Goal: Task Accomplishment & Management: Manage account settings

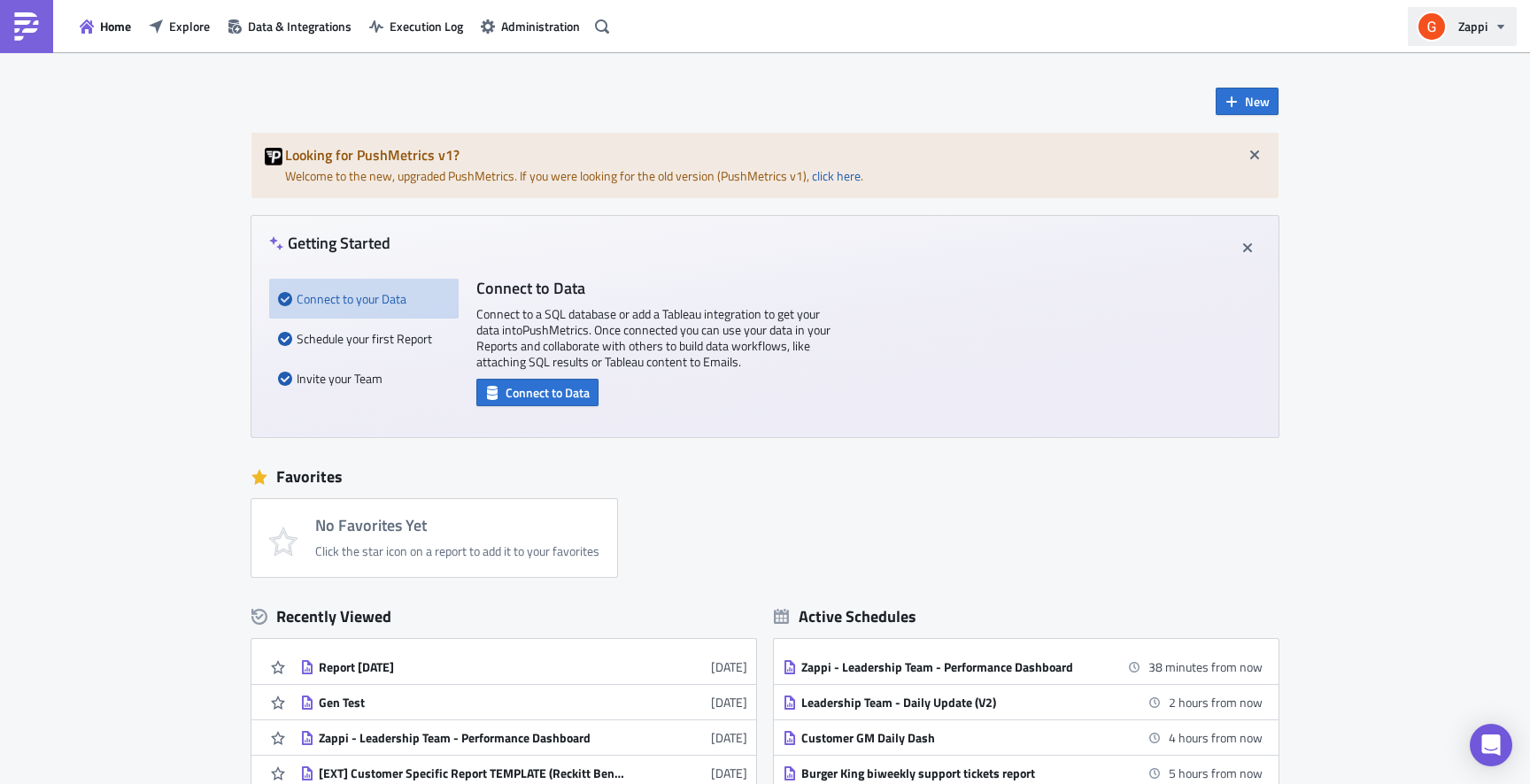
click at [1511, 23] on button "Zappi" at bounding box center [1462, 27] width 109 height 39
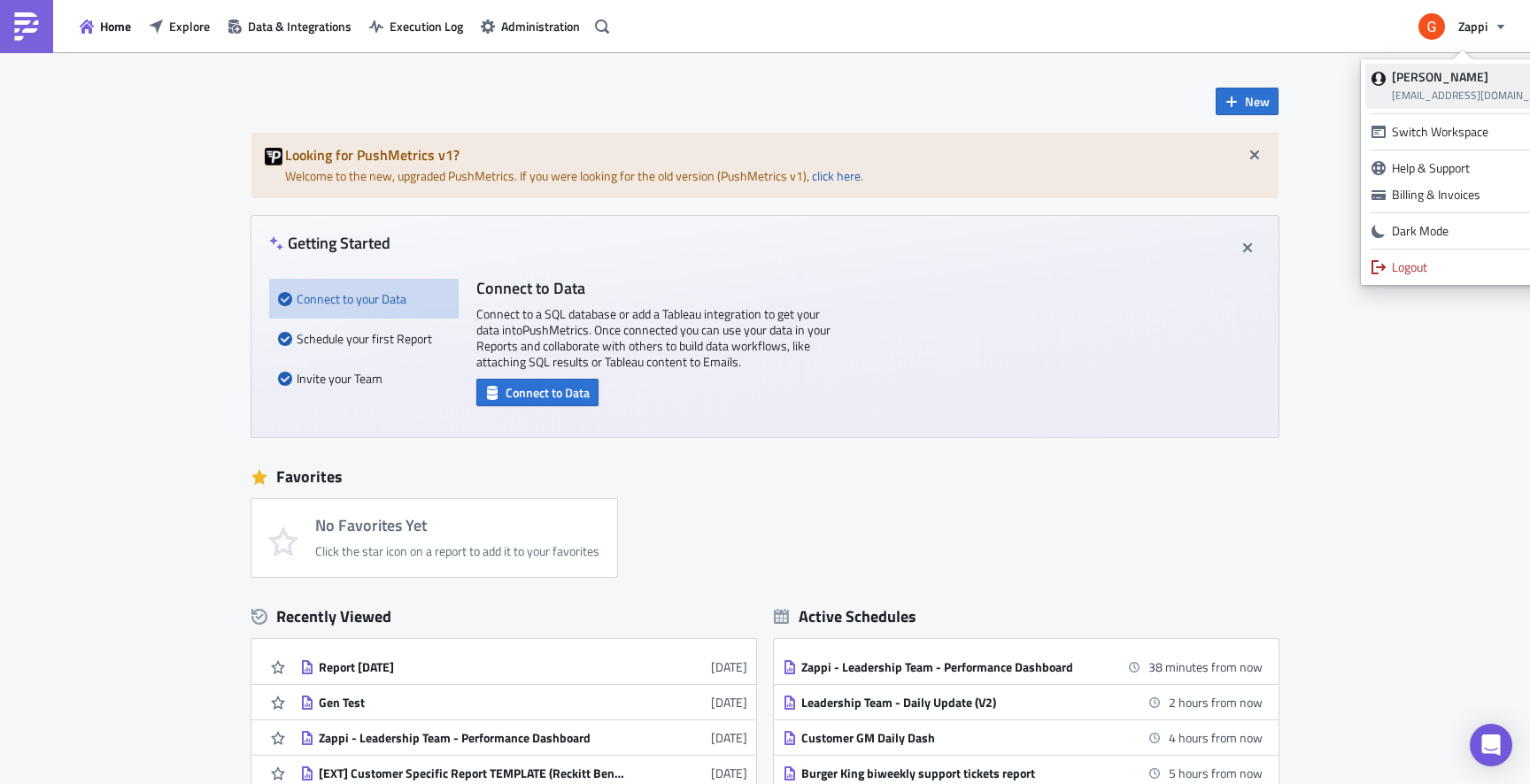
click at [1465, 90] on span "[EMAIL_ADDRESS][DOMAIN_NAME]" at bounding box center [1477, 95] width 170 height 17
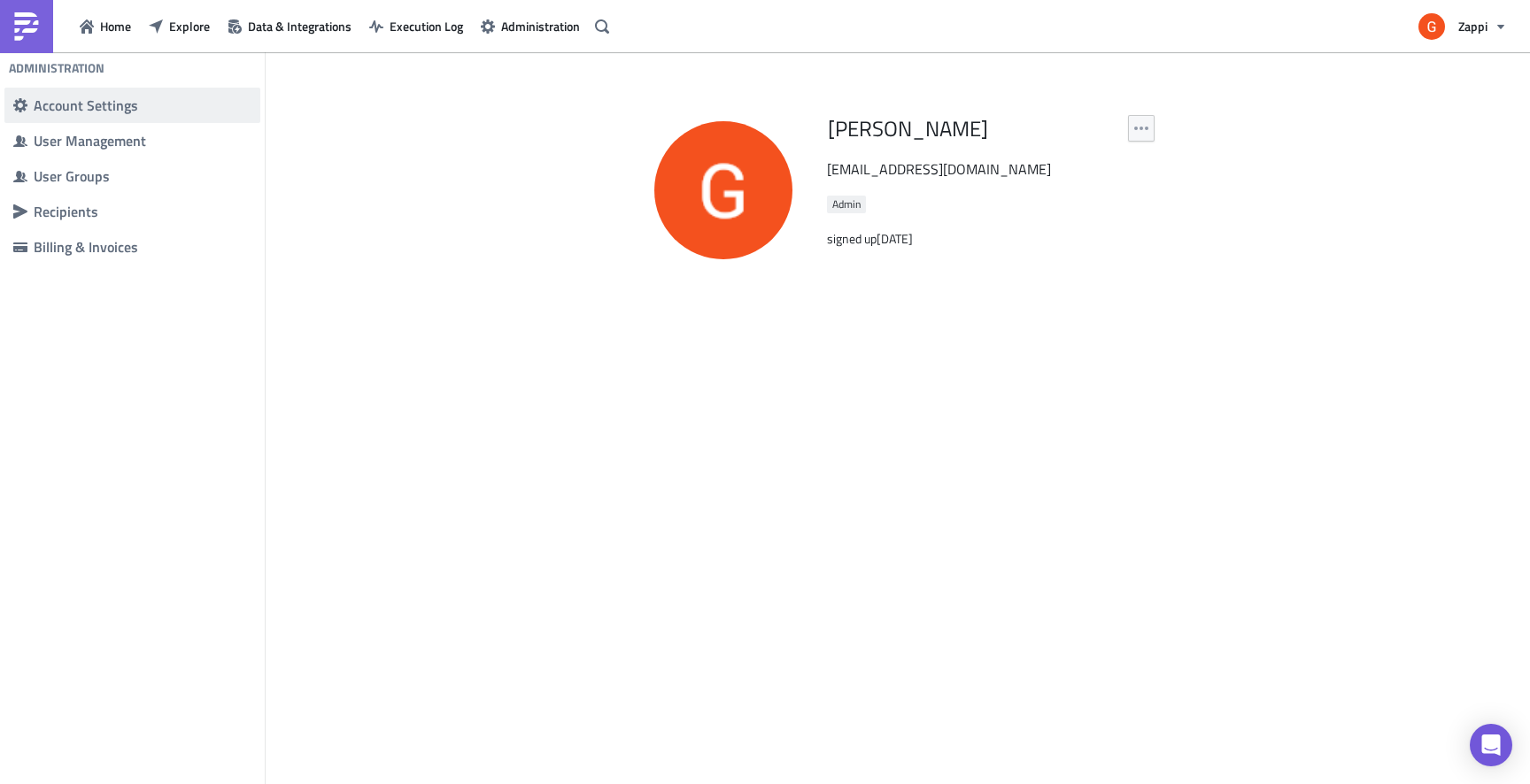
click at [104, 108] on div "Account Settings" at bounding box center [142, 104] width 217 height 18
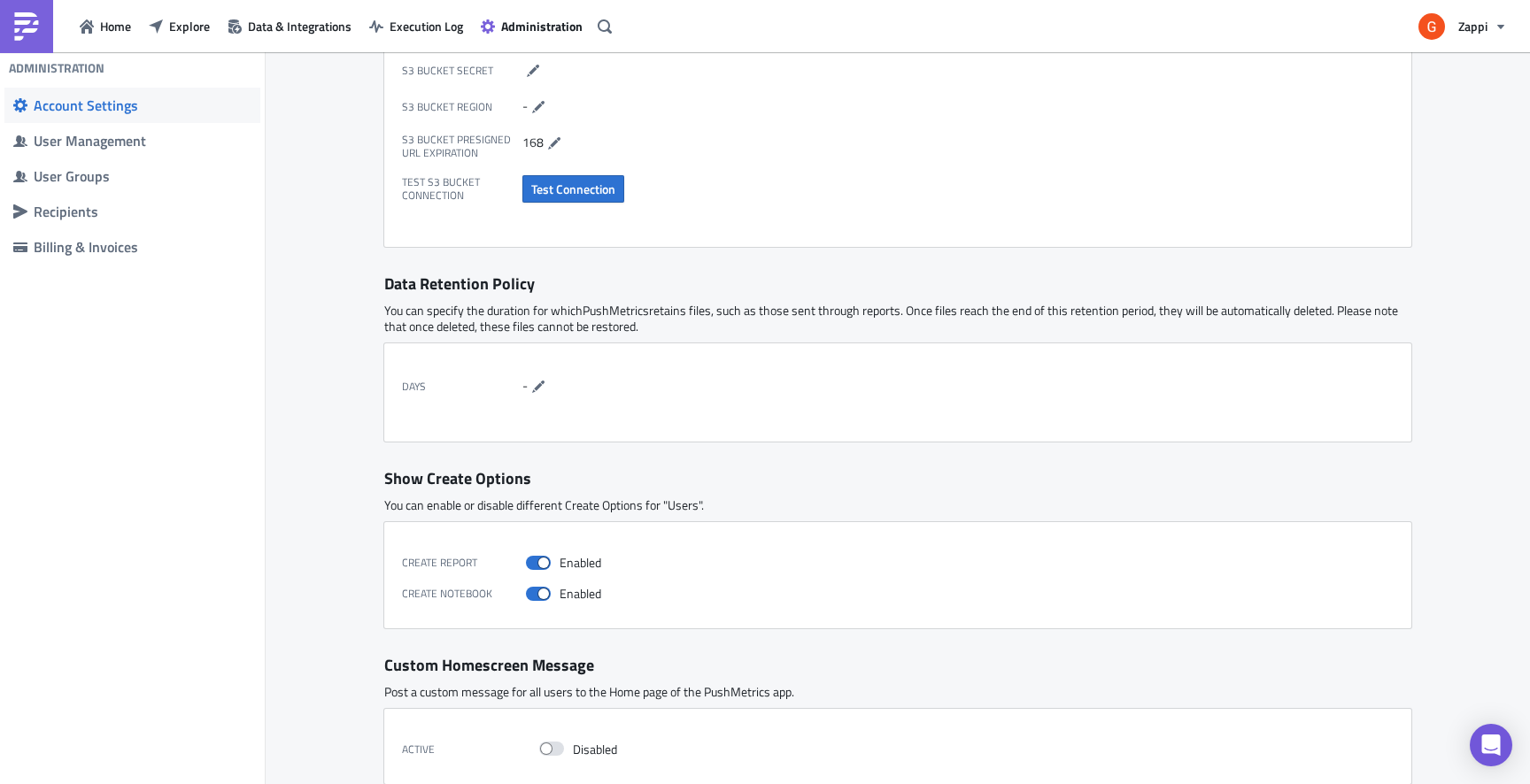
scroll to position [599, 0]
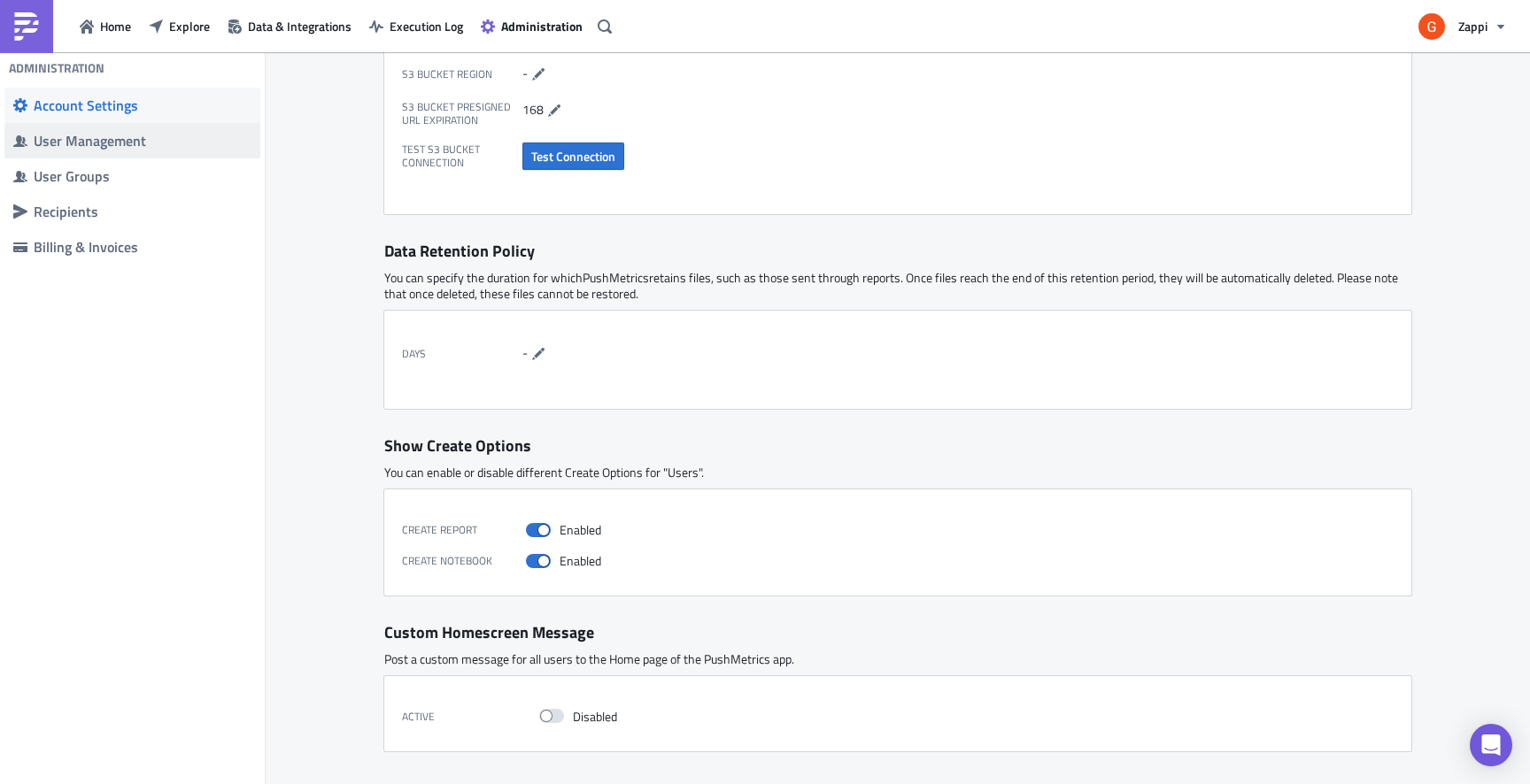
click at [111, 139] on div "User Management" at bounding box center [142, 141] width 217 height 18
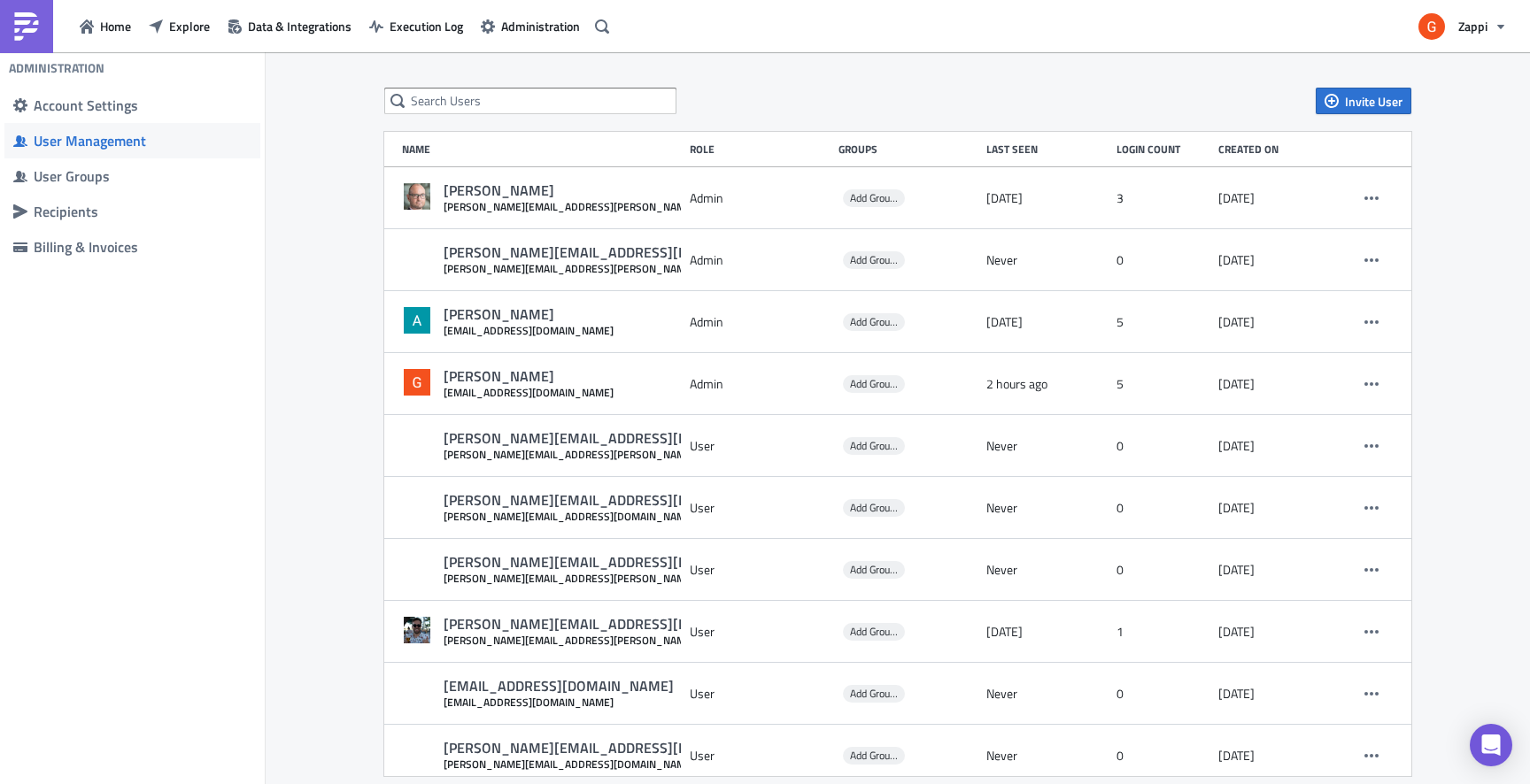
click at [274, 514] on div "Invite User Name Role Groups Last Seen Login Count Created on [PERSON_NAME] [PE…" at bounding box center [897, 431] width 1265 height 759
click at [302, 495] on div "Invite User Name Role Groups Last Seen Login Count Created on [PERSON_NAME] [PE…" at bounding box center [897, 431] width 1265 height 759
click at [89, 30] on icon "button" at bounding box center [86, 26] width 14 height 14
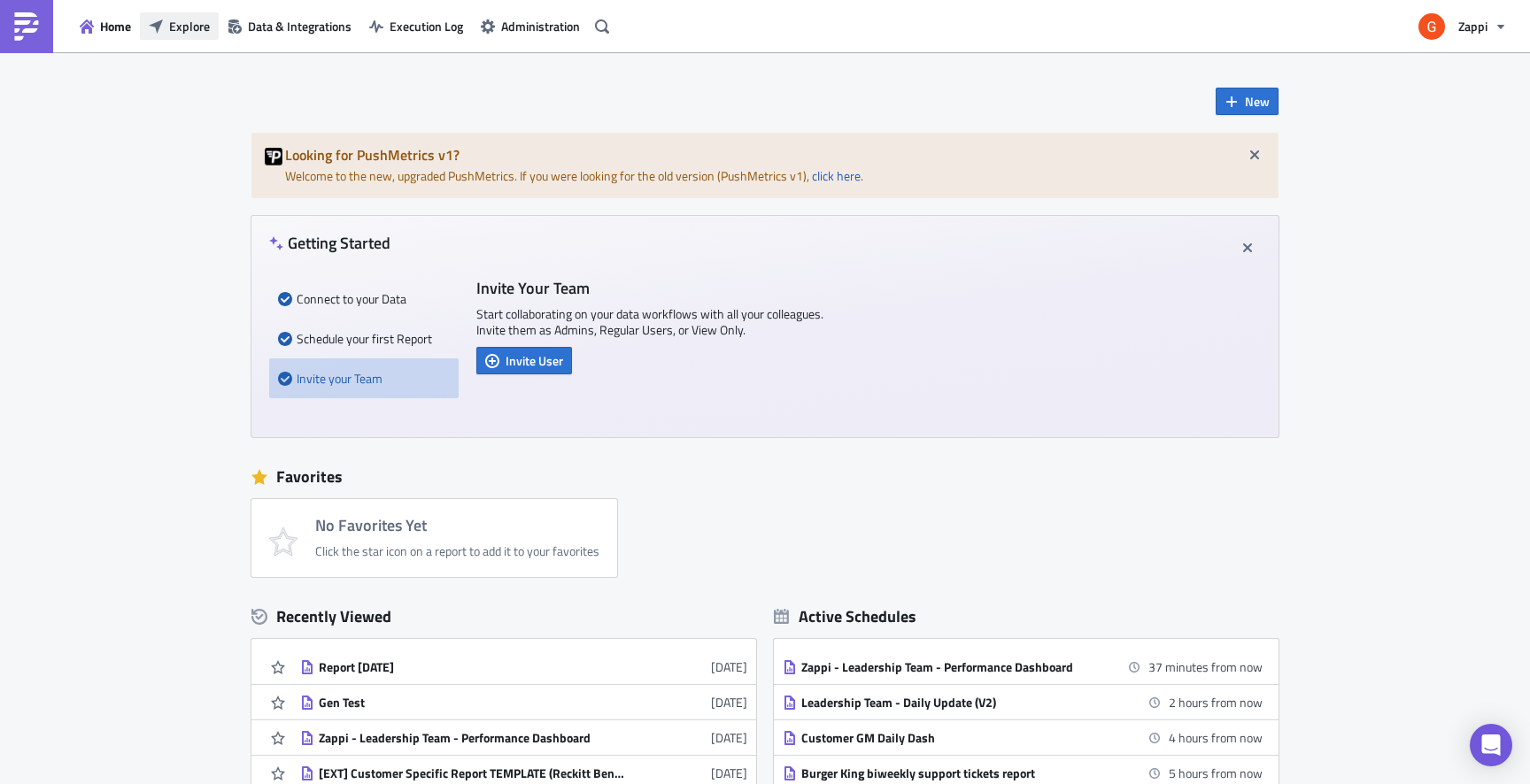
click at [184, 37] on button "Explore" at bounding box center [179, 26] width 79 height 28
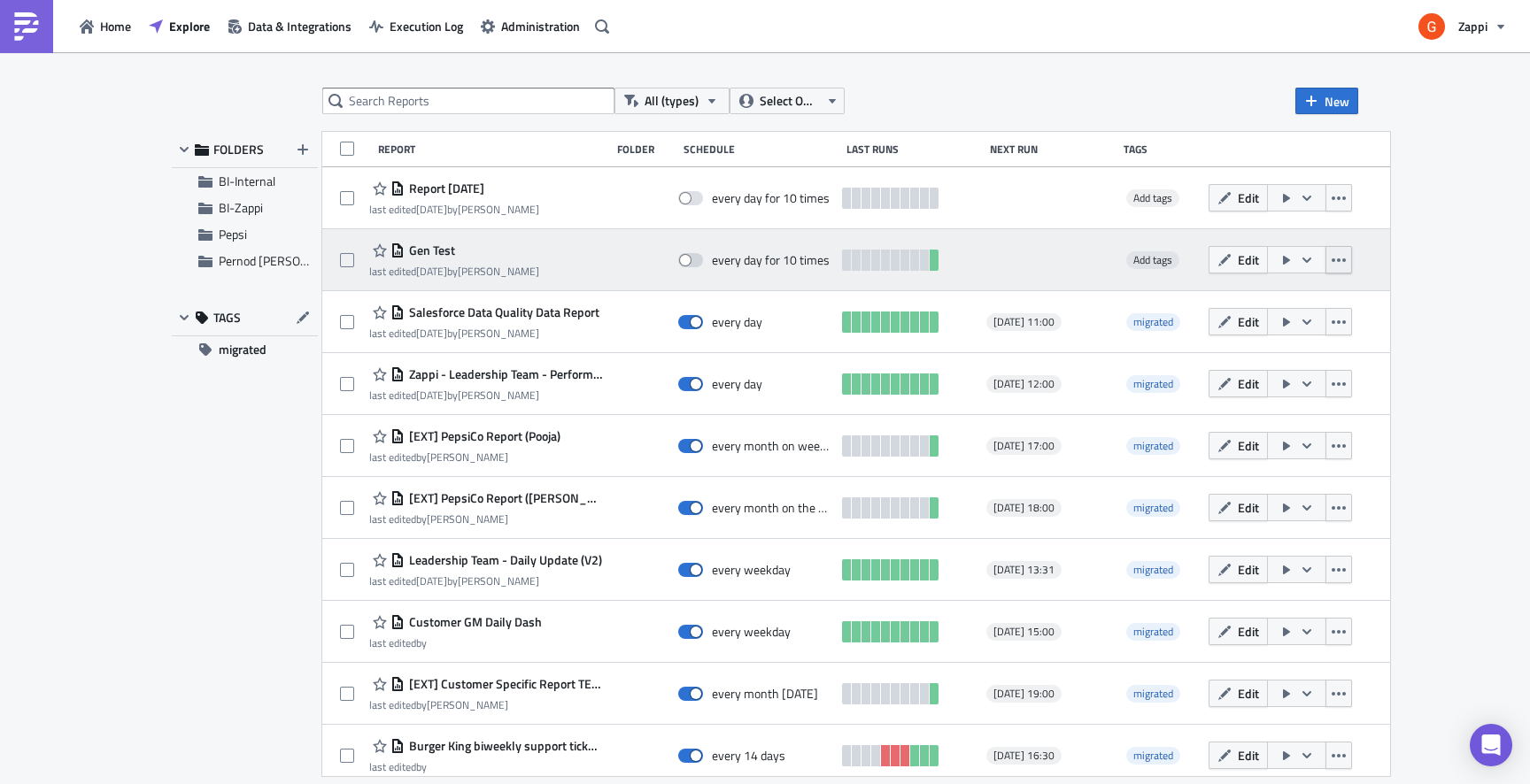
click at [1352, 259] on button "button" at bounding box center [1339, 260] width 27 height 28
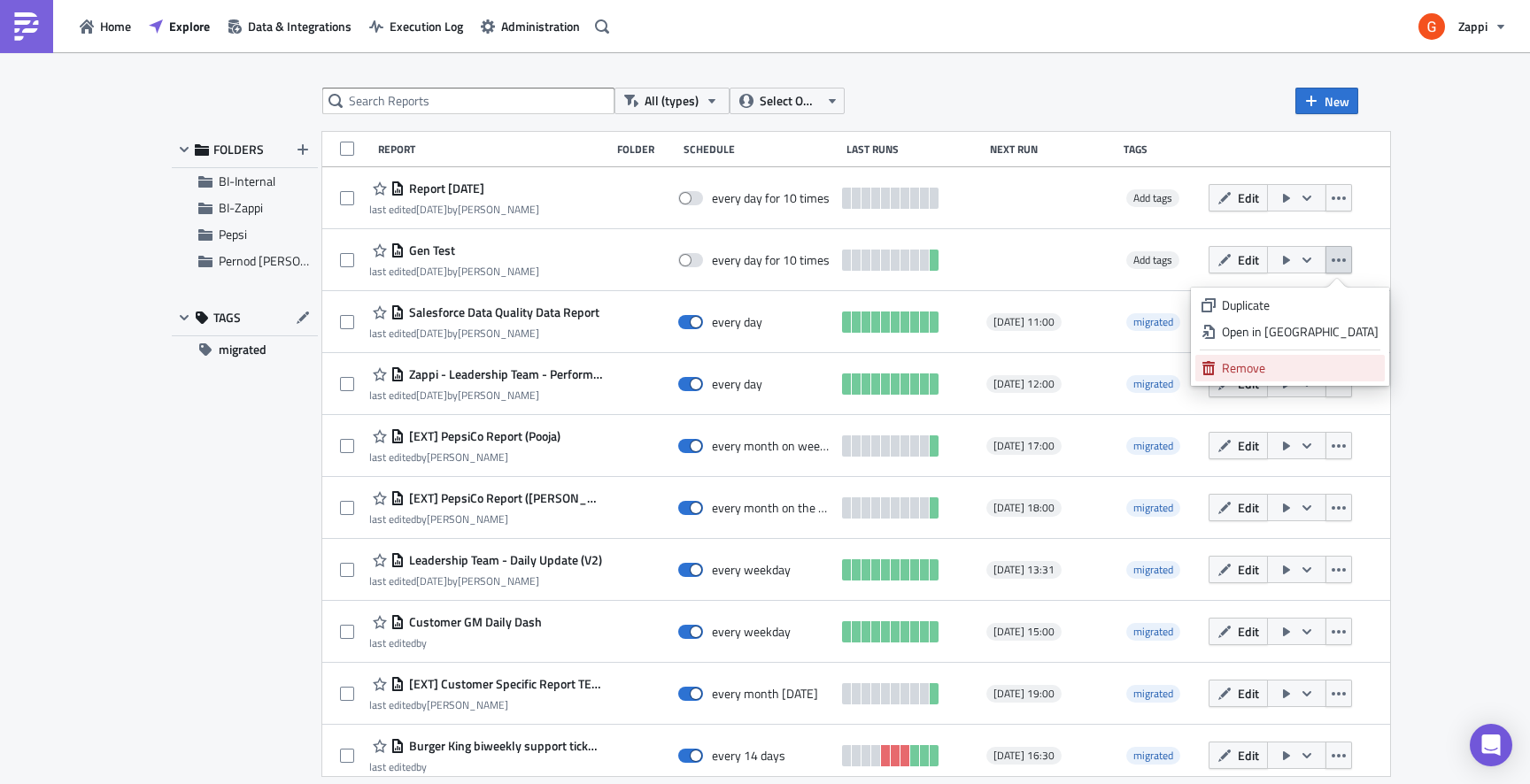
click at [1301, 361] on div "Remove" at bounding box center [1300, 368] width 156 height 18
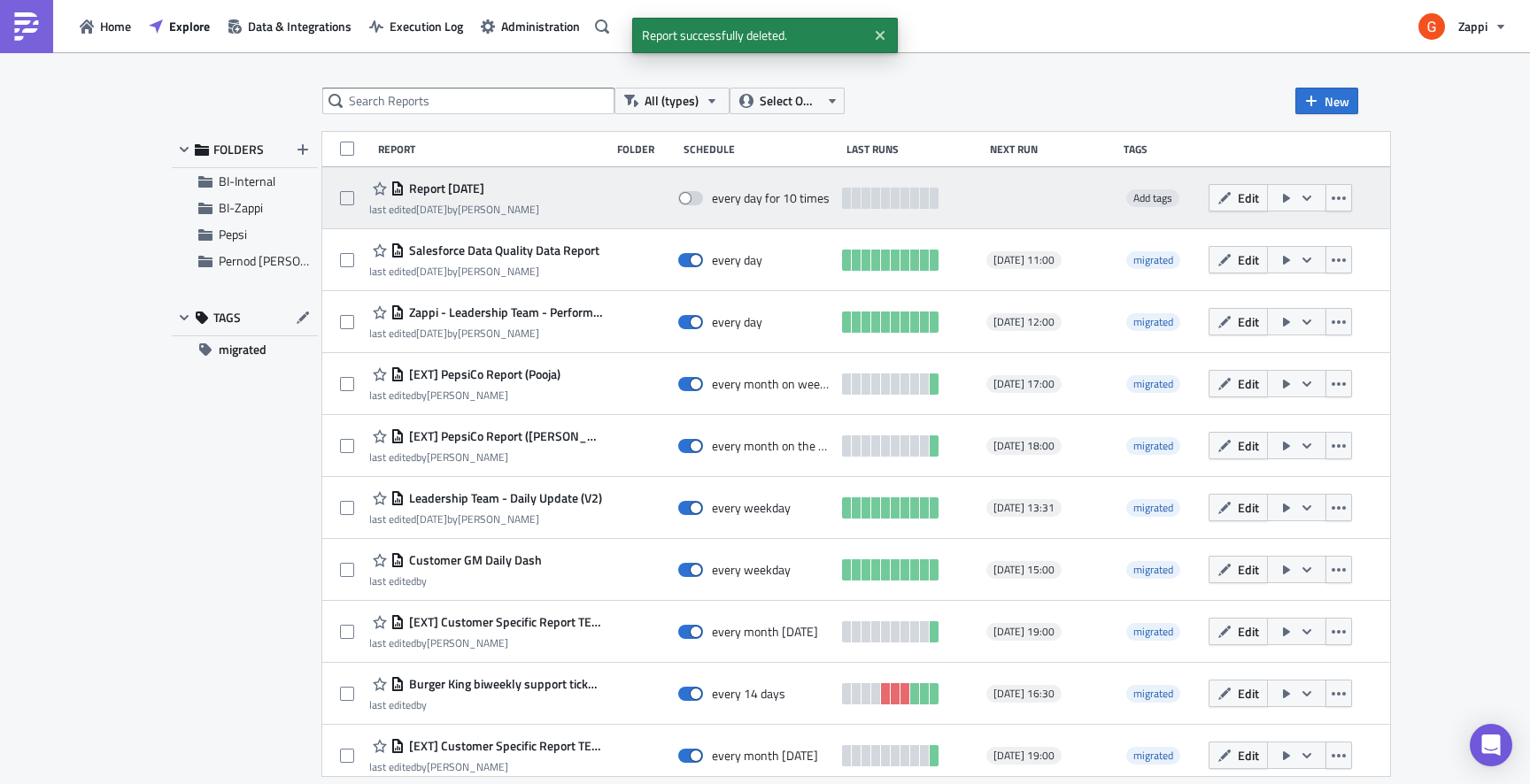
click at [473, 193] on span "Report [DATE]" at bounding box center [444, 188] width 80 height 16
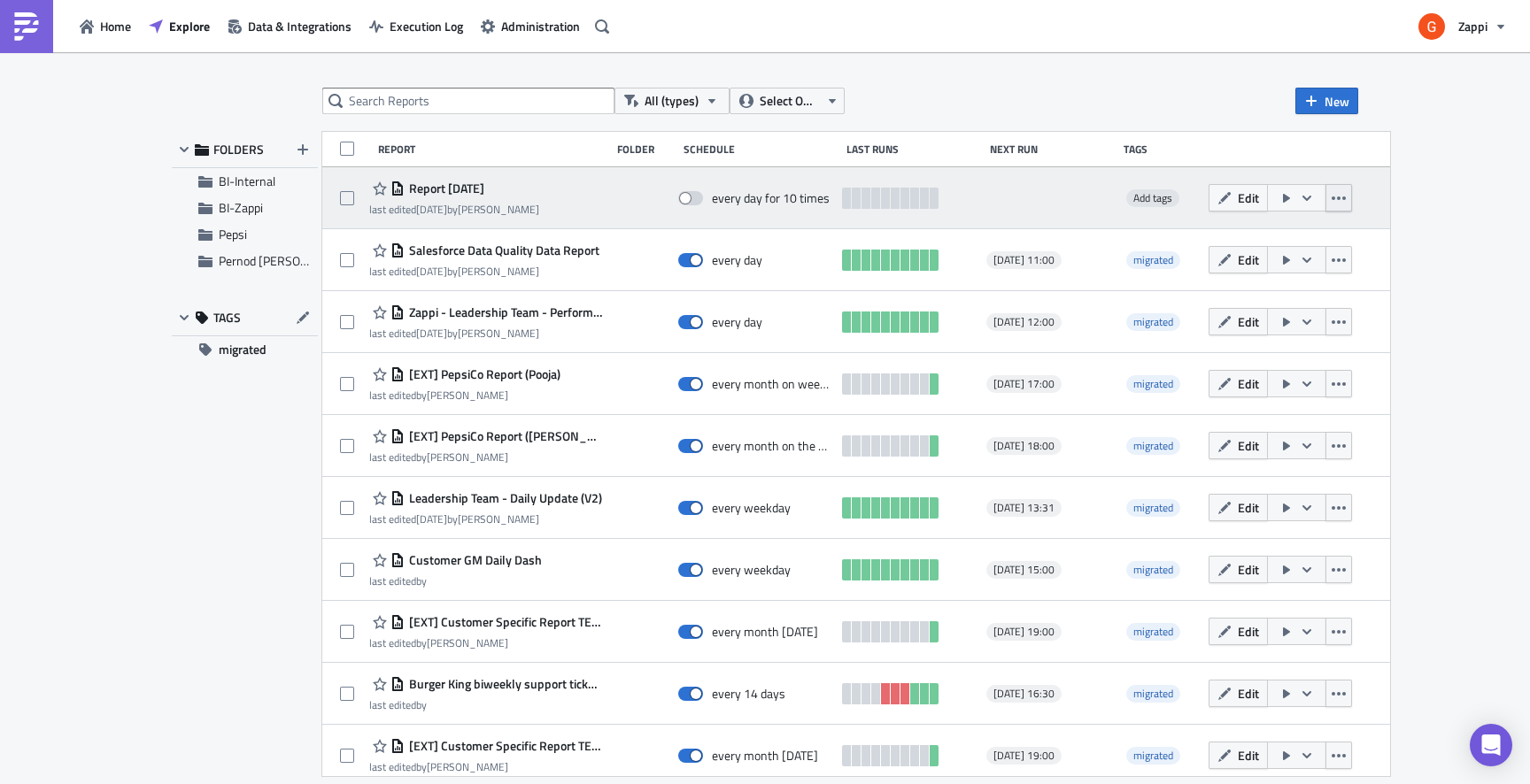
click at [1352, 199] on button "button" at bounding box center [1339, 198] width 27 height 28
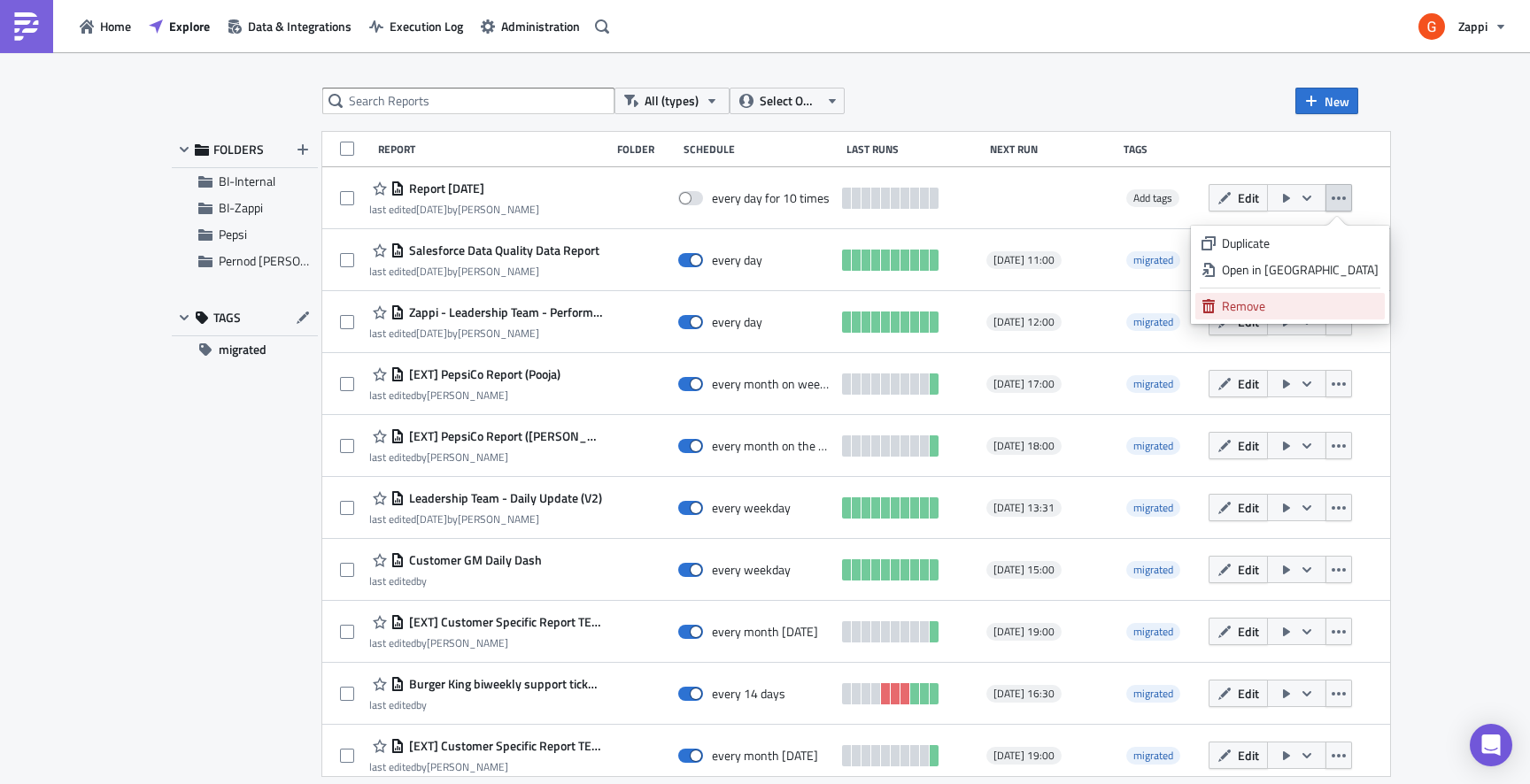
click at [1284, 304] on div "Remove" at bounding box center [1300, 306] width 156 height 18
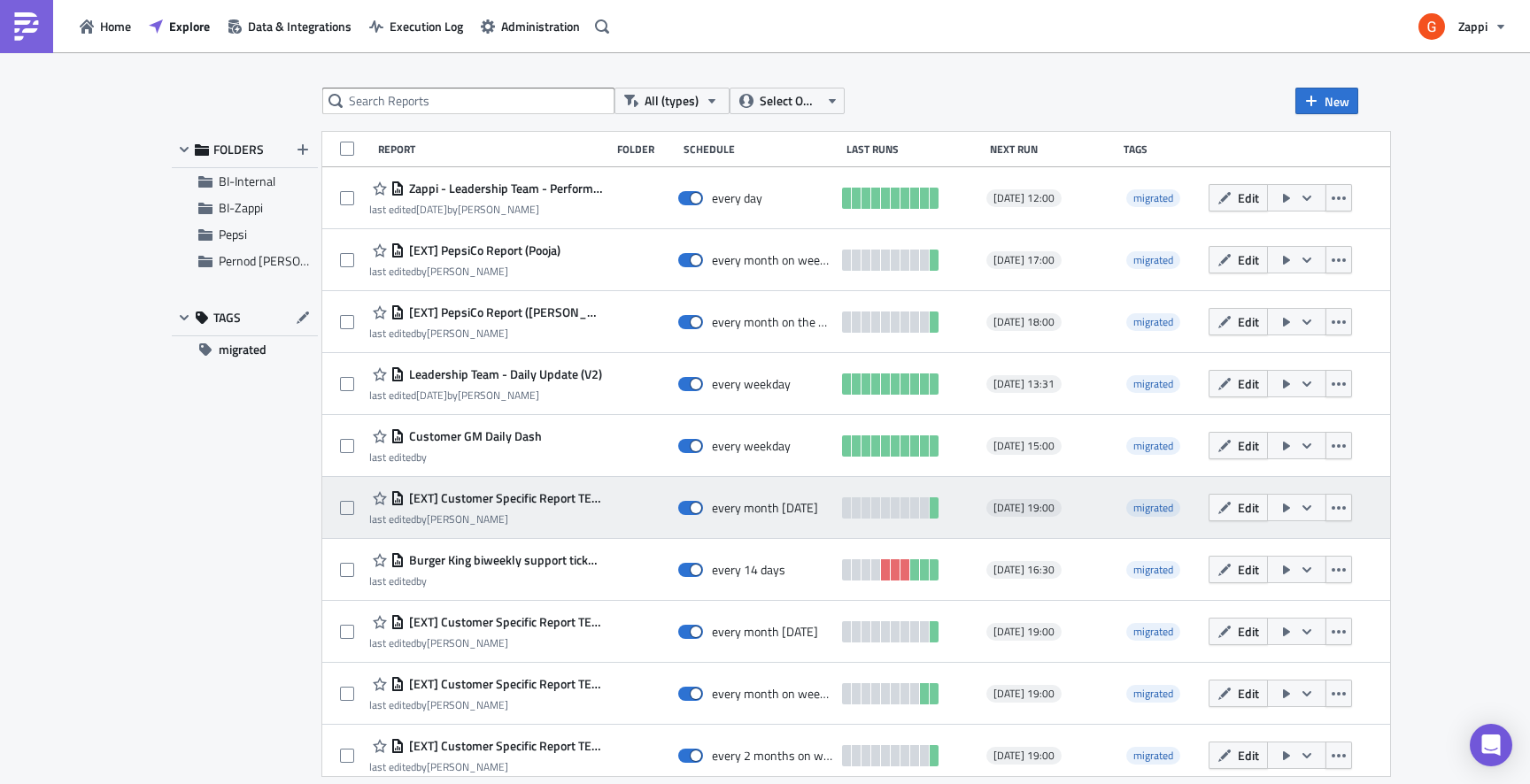
scroll to position [72, 0]
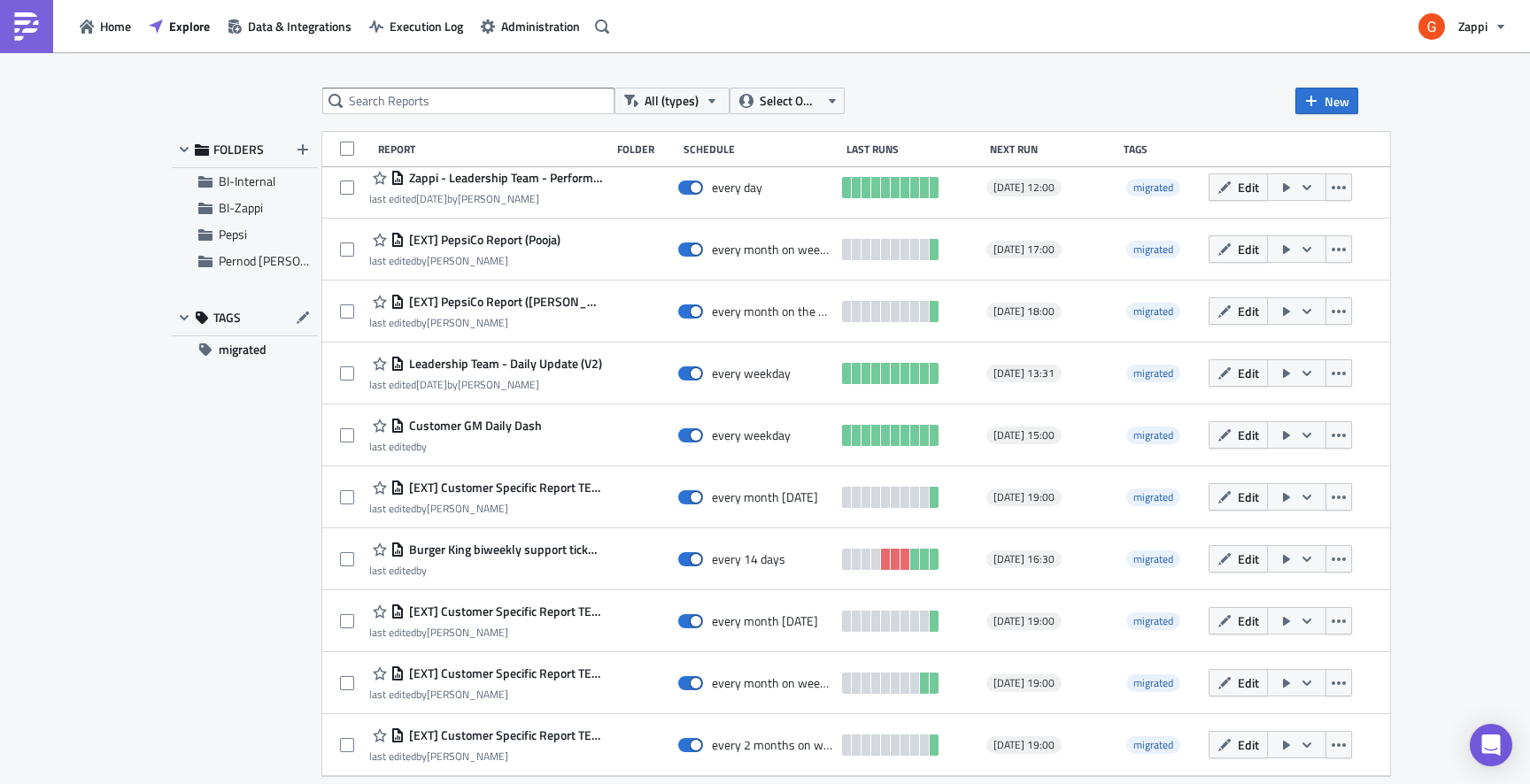
click at [610, 152] on div "Report" at bounding box center [494, 149] width 231 height 13
click at [525, 102] on input "text" at bounding box center [468, 101] width 292 height 27
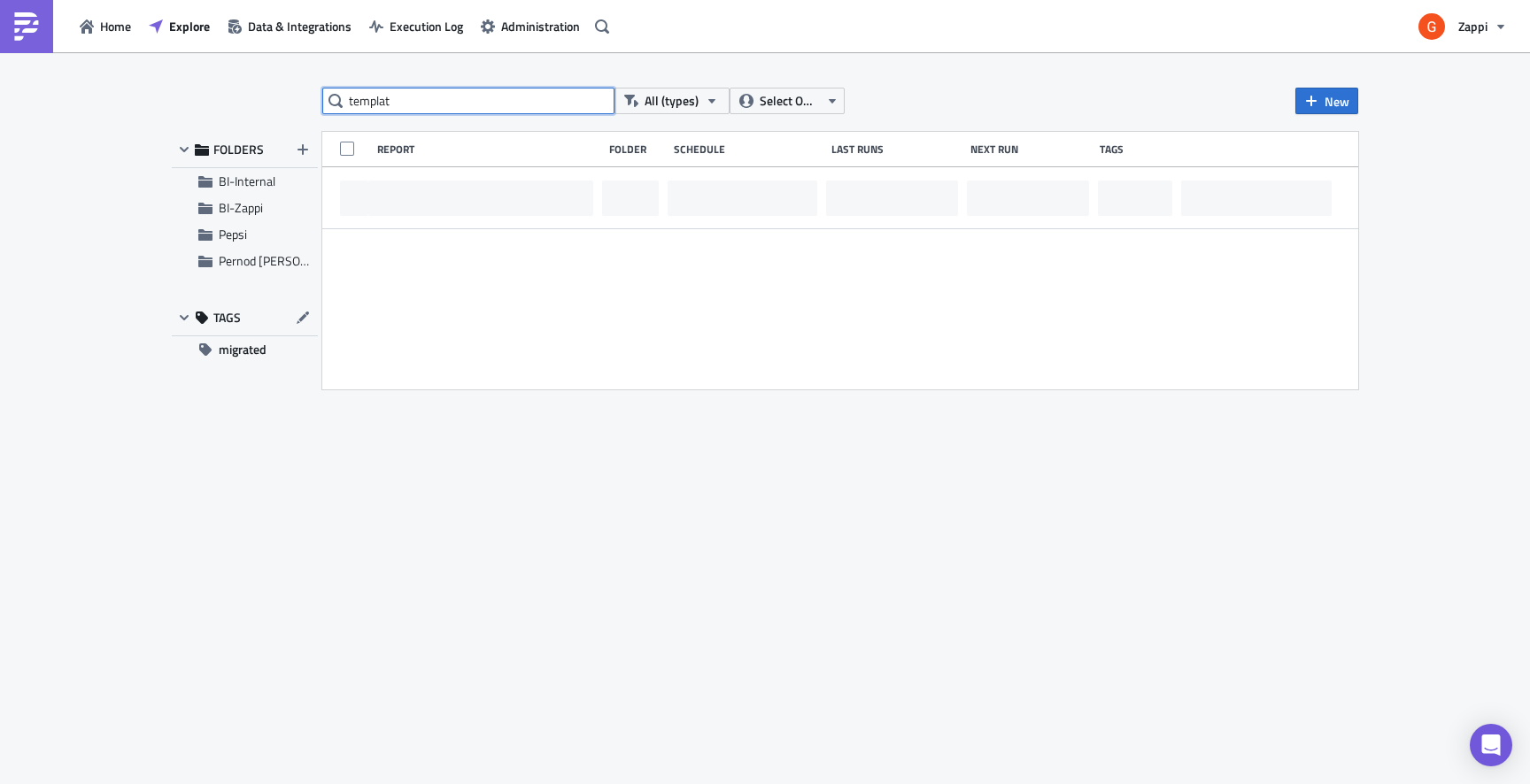
type input "template"
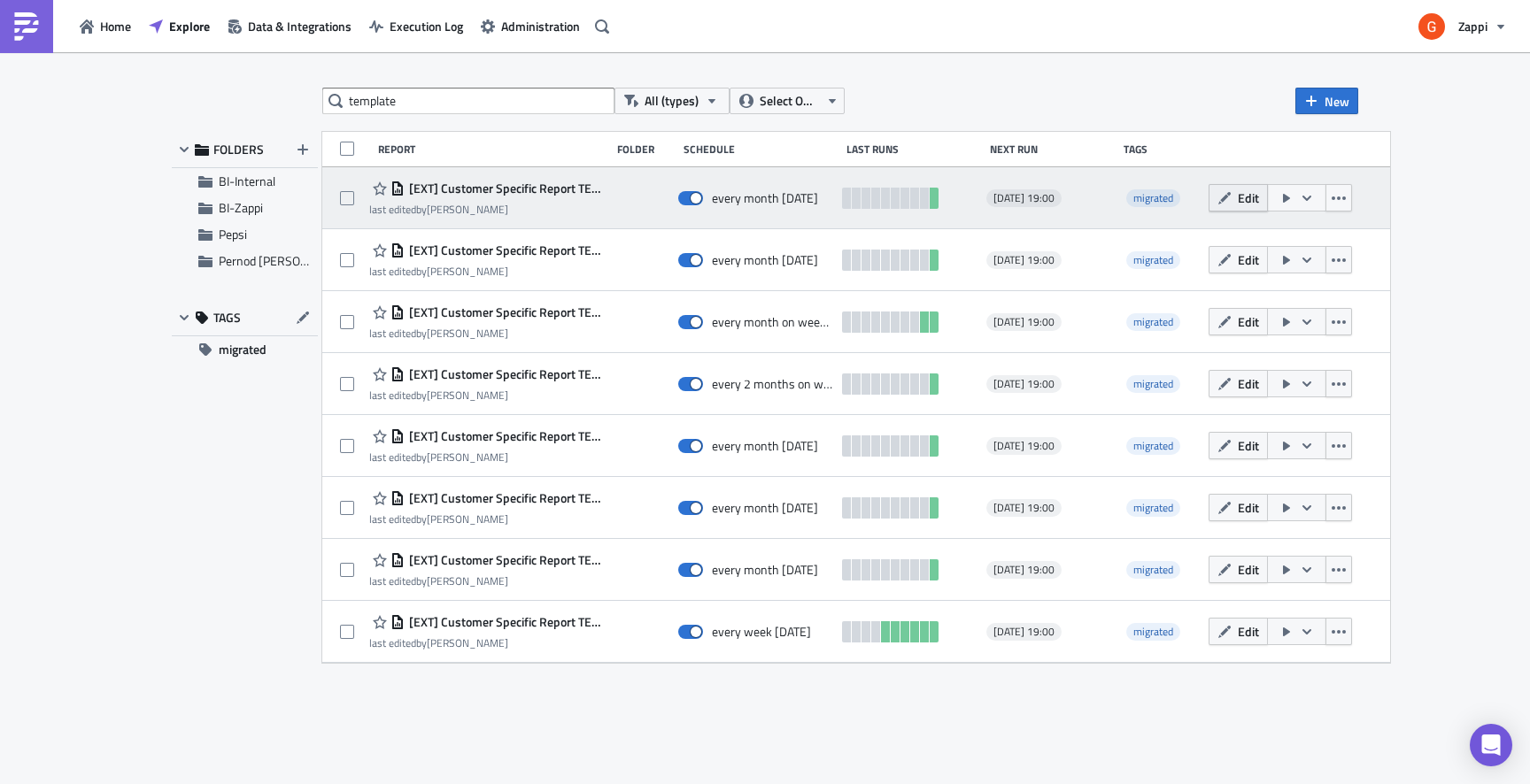
click at [1259, 190] on span "Edit" at bounding box center [1248, 198] width 21 height 18
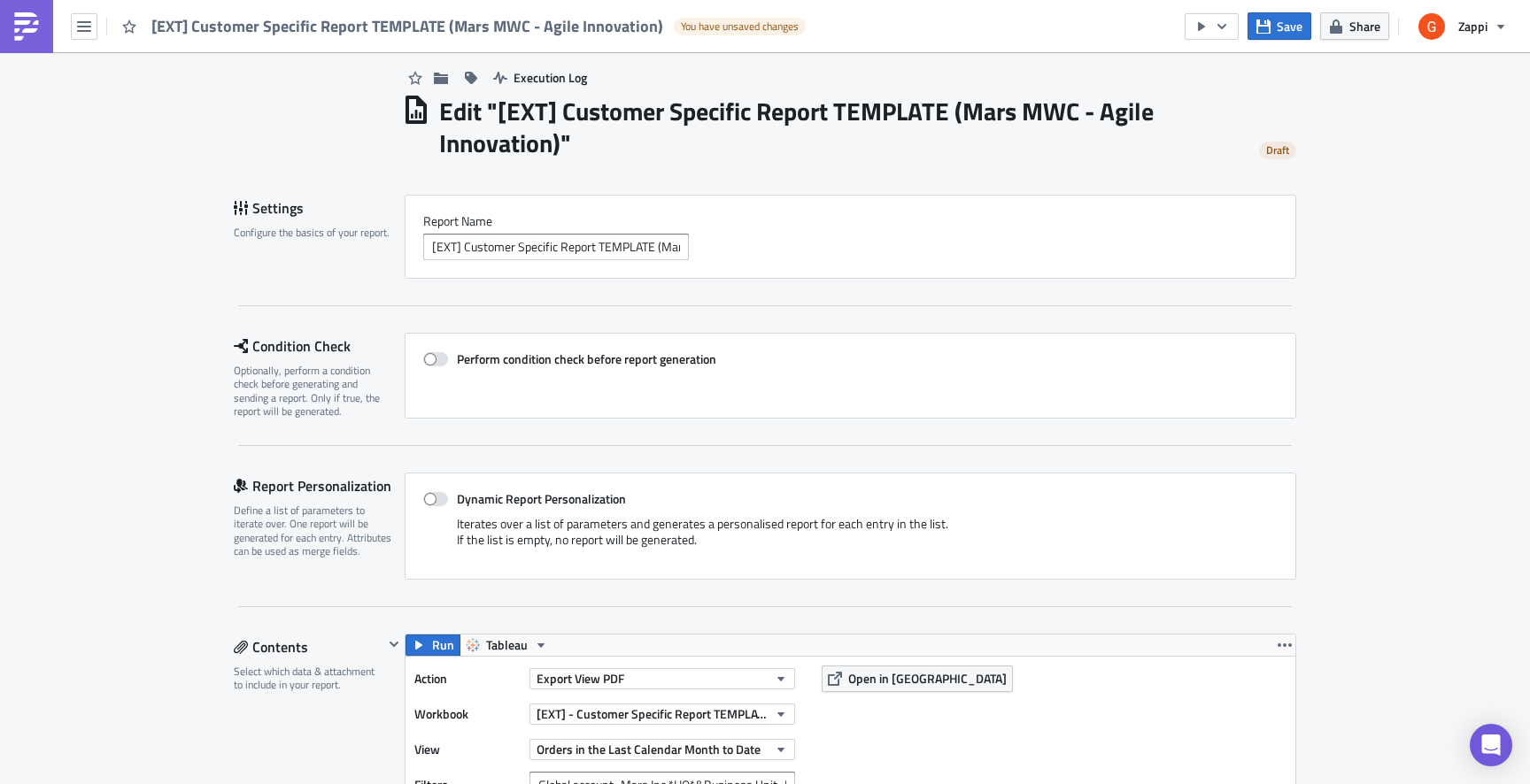
scroll to position [10, 0]
